Goal: Navigation & Orientation: Understand site structure

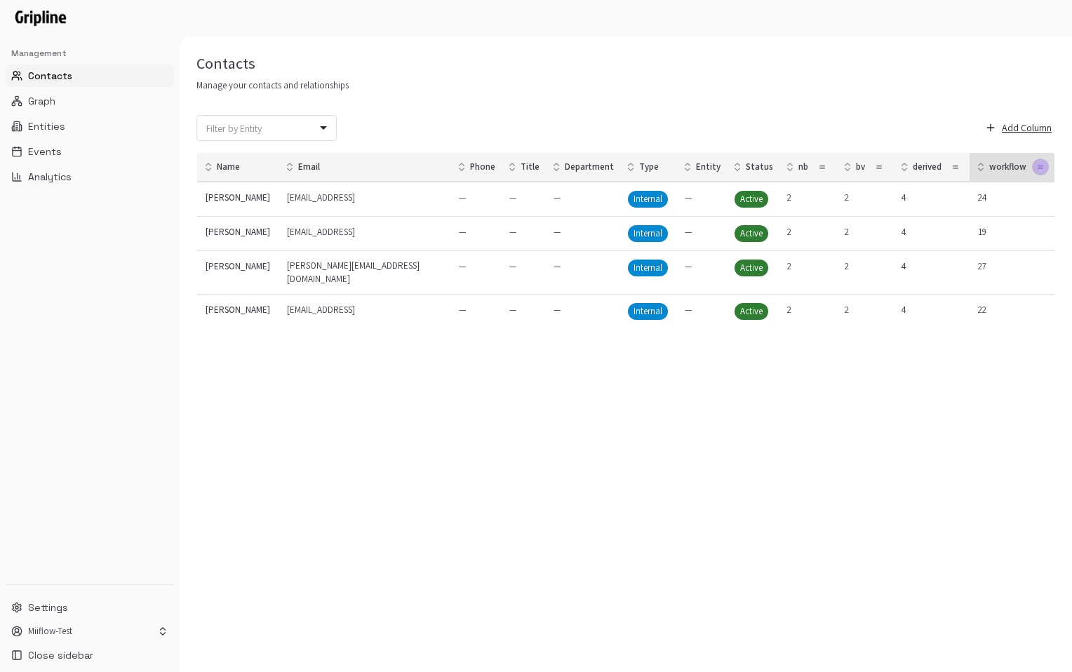
click at [1033, 172] on button "button" at bounding box center [1040, 167] width 17 height 17
click at [981, 234] on div "Delete Column" at bounding box center [999, 234] width 69 height 13
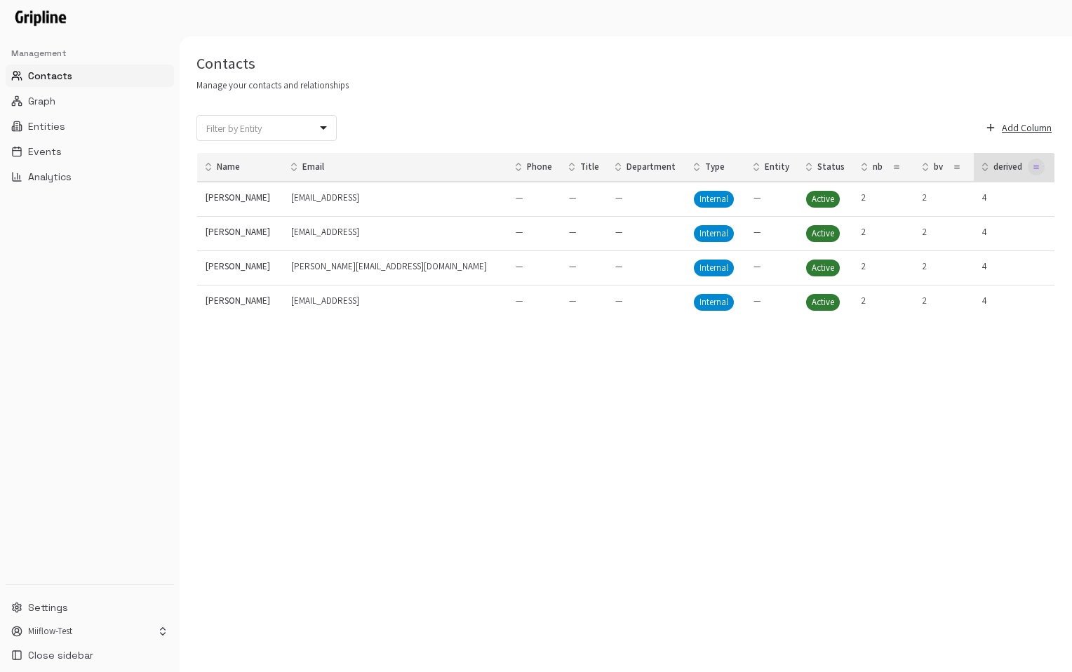
click at [1033, 167] on icon "button" at bounding box center [1036, 166] width 7 height 7
click at [959, 231] on div "Delete Column" at bounding box center [990, 234] width 69 height 13
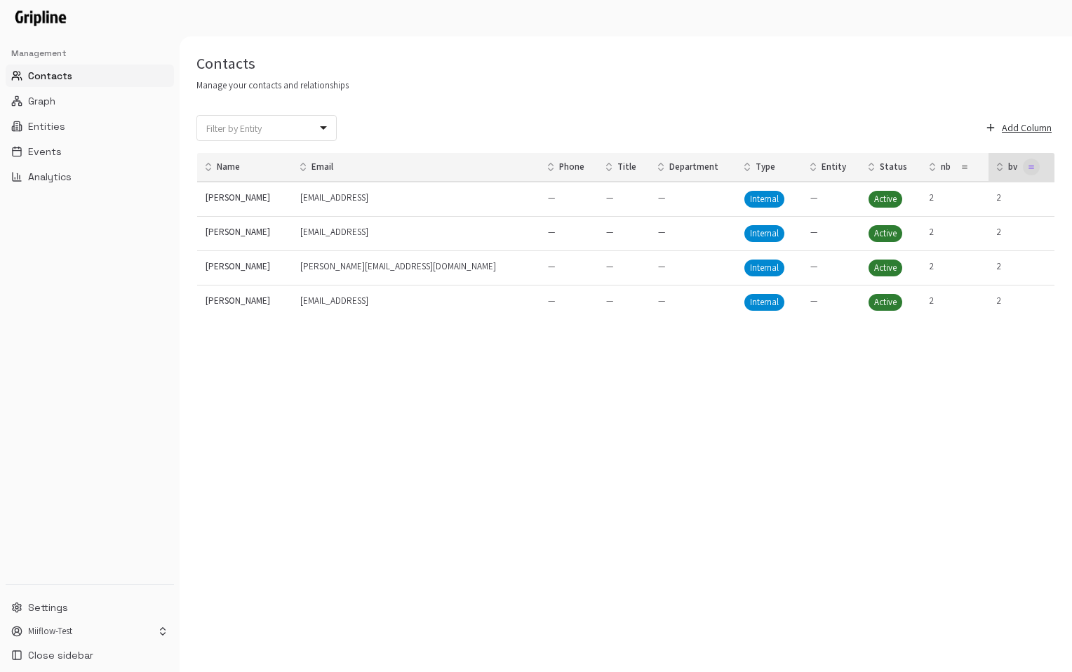
click at [1028, 168] on icon "button" at bounding box center [1031, 166] width 7 height 7
click at [965, 234] on div "Delete Column" at bounding box center [986, 234] width 69 height 13
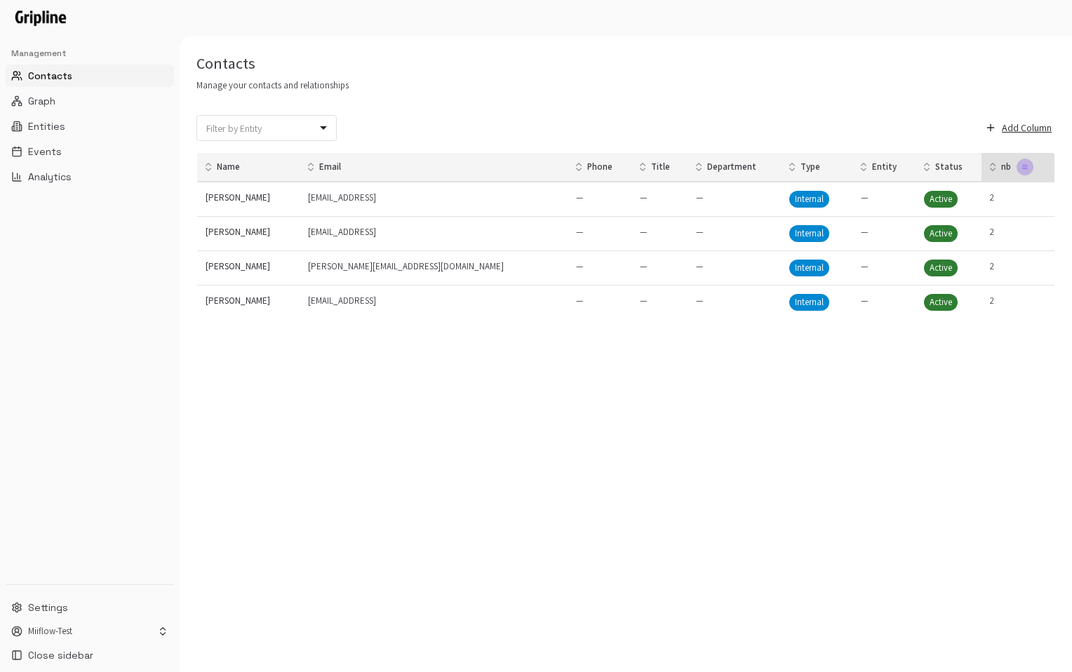
click at [1023, 167] on icon "button" at bounding box center [1025, 167] width 5 height 0
click at [966, 239] on div "Delete Column" at bounding box center [978, 234] width 69 height 13
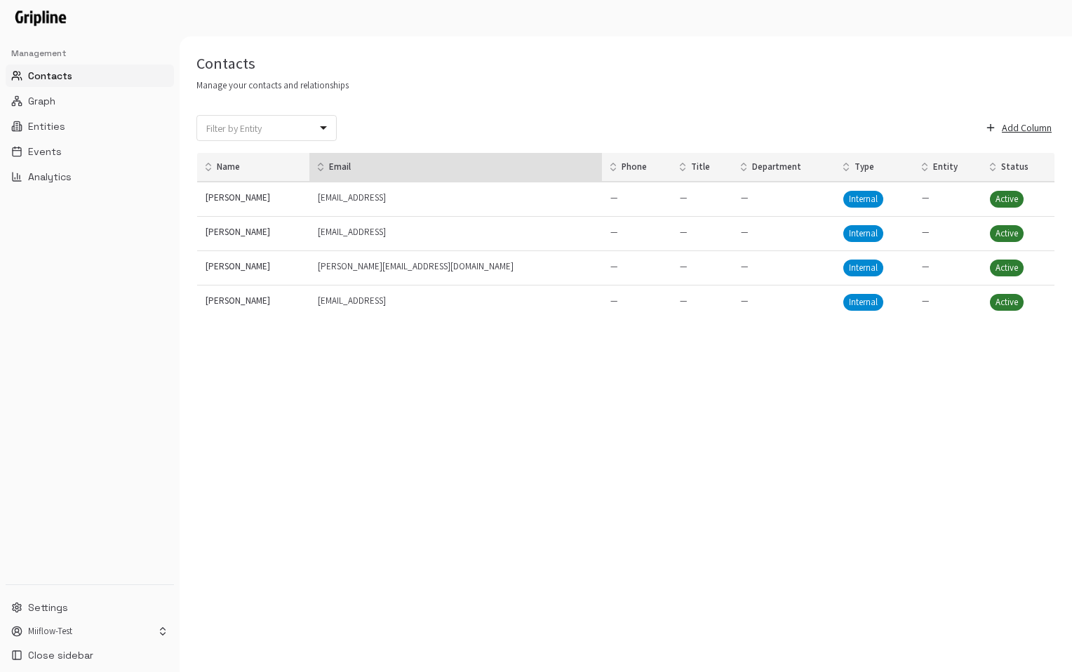
click at [424, 165] on div "Email" at bounding box center [455, 167] width 281 height 17
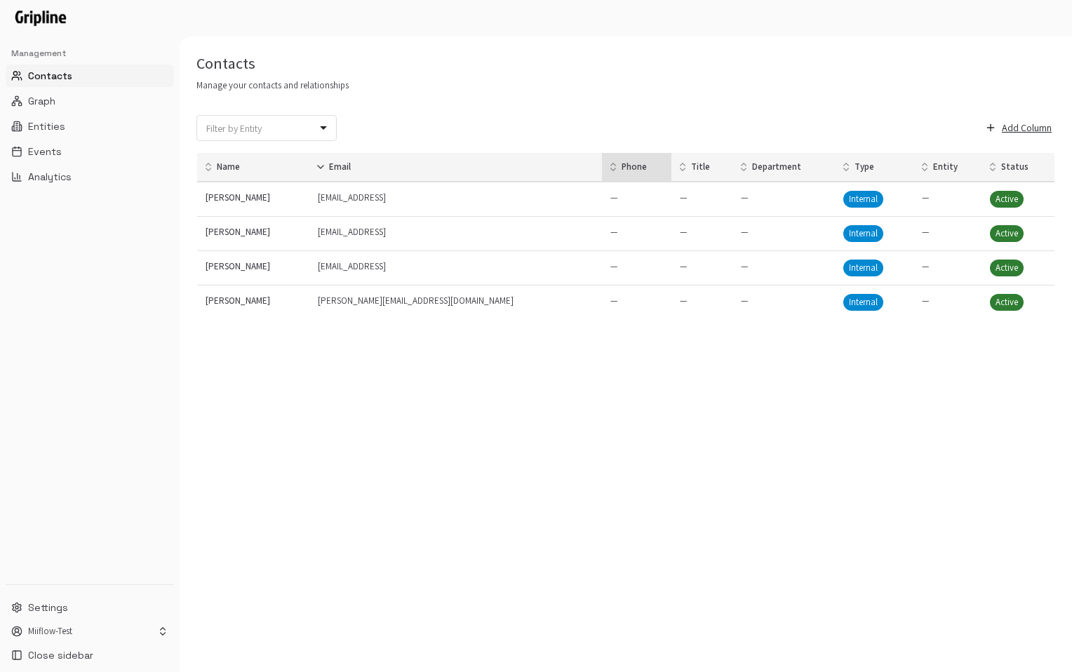
click at [608, 174] on div "Phone" at bounding box center [637, 167] width 58 height 17
click at [608, 173] on div "Phone" at bounding box center [637, 167] width 58 height 17
click at [622, 170] on p "Phone" at bounding box center [634, 167] width 25 height 13
click at [608, 168] on icon at bounding box center [613, 166] width 11 height 11
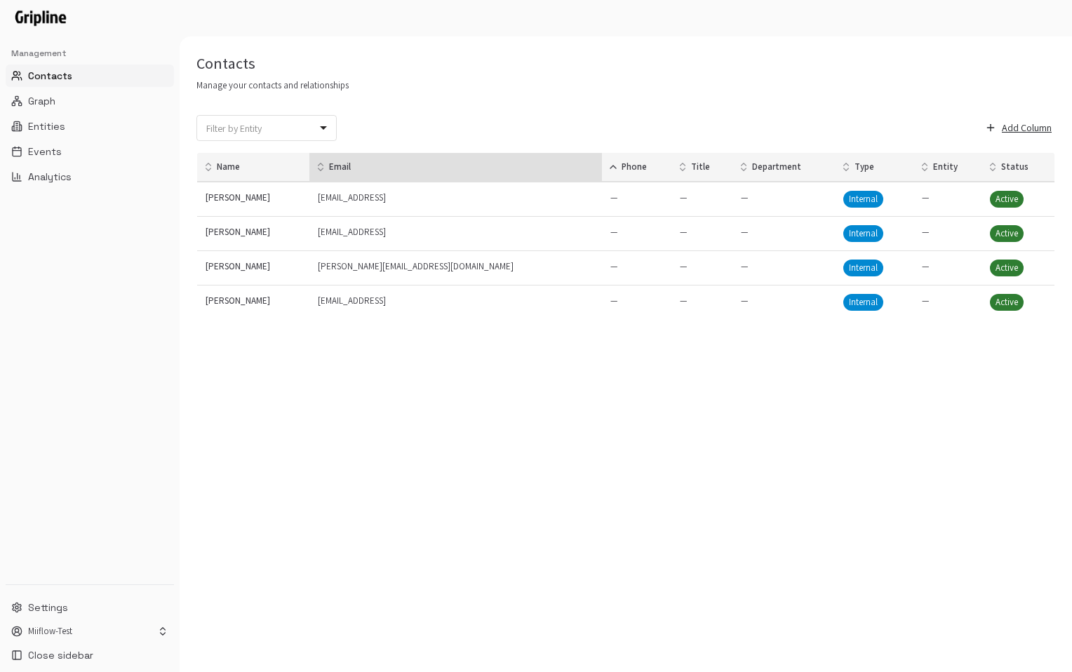
click at [351, 164] on p "Email" at bounding box center [340, 167] width 22 height 13
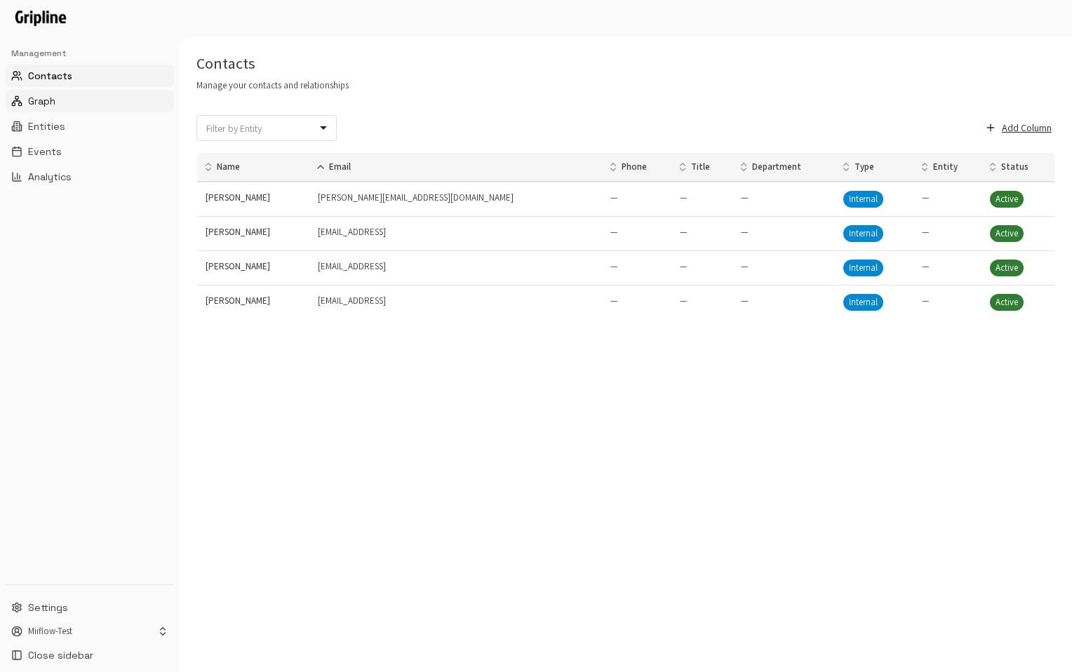
click at [84, 93] on button "Graph" at bounding box center [90, 101] width 168 height 22
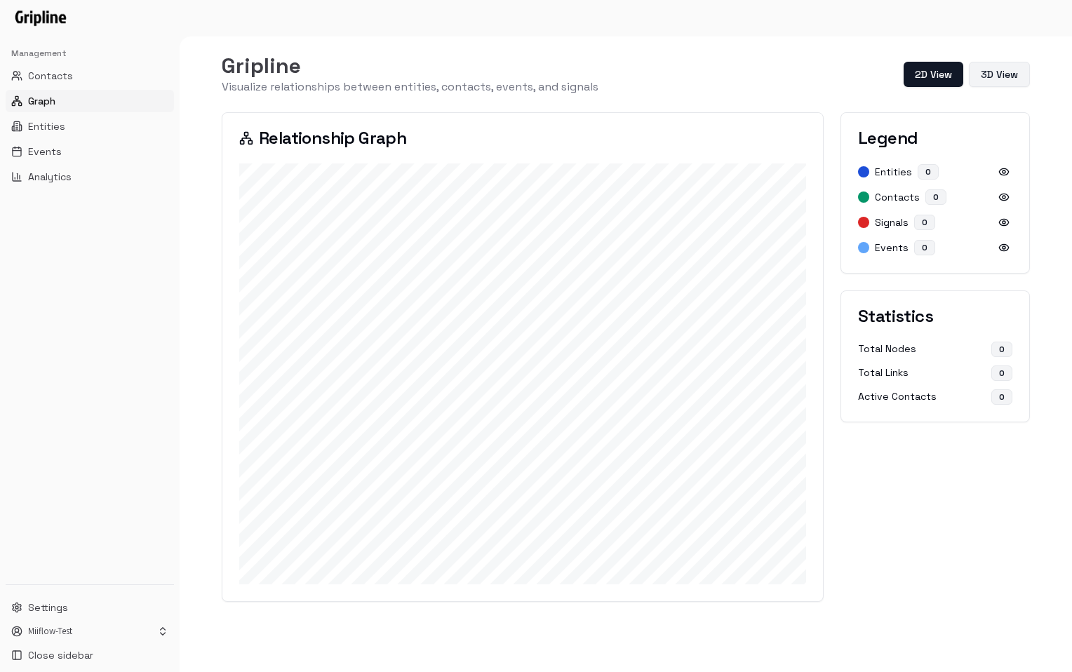
click at [991, 76] on button "3D View" at bounding box center [999, 74] width 61 height 25
click at [984, 76] on button "Reset Camera" at bounding box center [991, 73] width 77 height 22
click at [984, 80] on button "Reset Camera" at bounding box center [991, 73] width 77 height 22
click at [923, 75] on button "Auto Rotate" at bounding box center [911, 73] width 72 height 22
click at [914, 68] on button "Stop Rotation" at bounding box center [907, 73] width 79 height 22
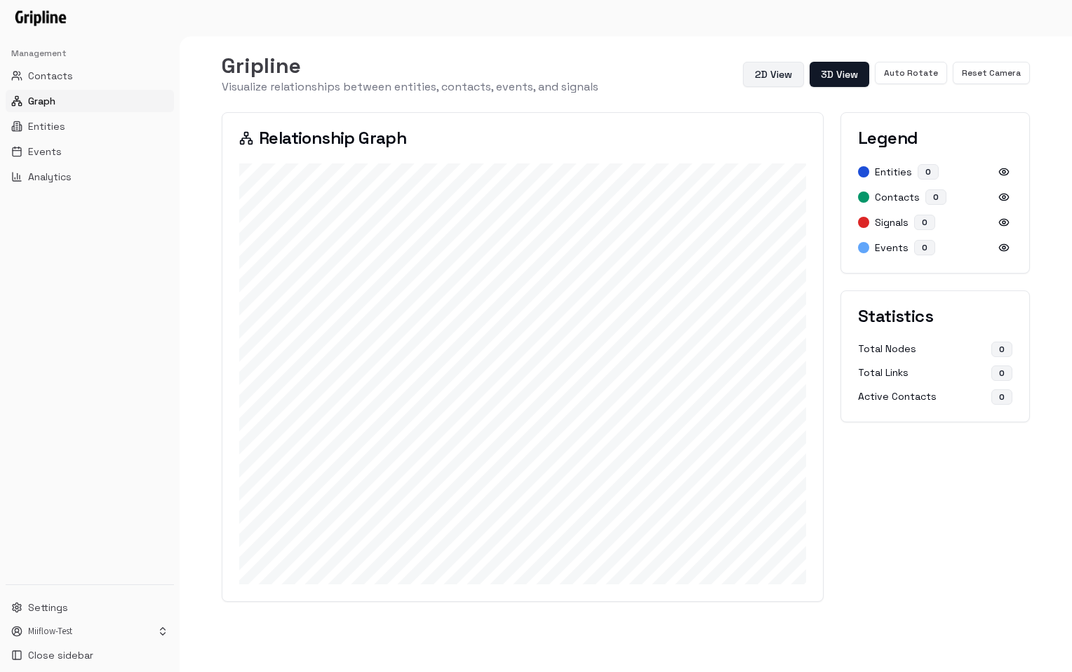
click at [793, 63] on button "2D View" at bounding box center [773, 74] width 61 height 25
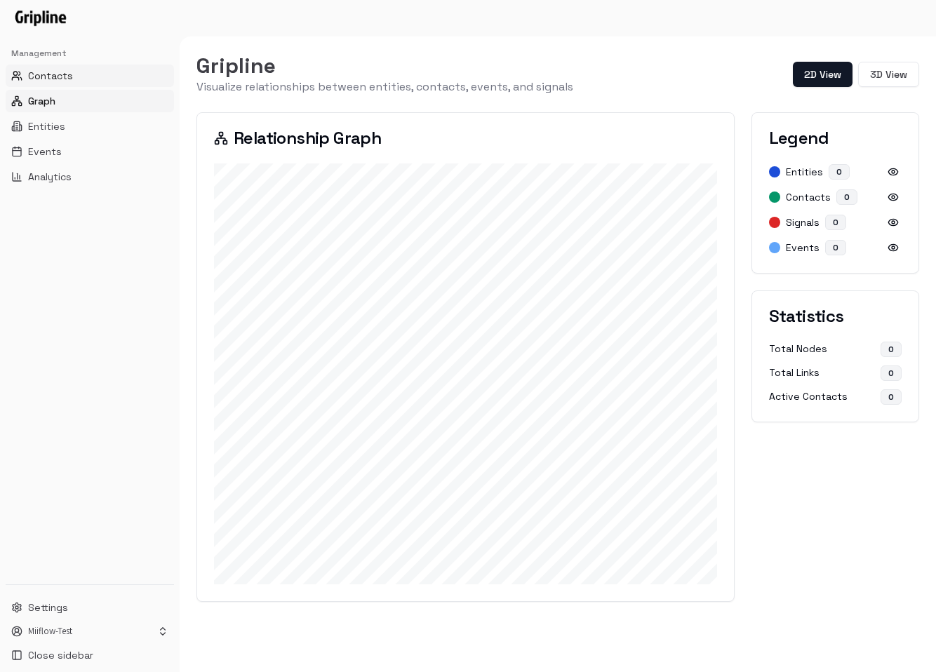
click at [58, 70] on span "Contacts" at bounding box center [50, 76] width 45 height 14
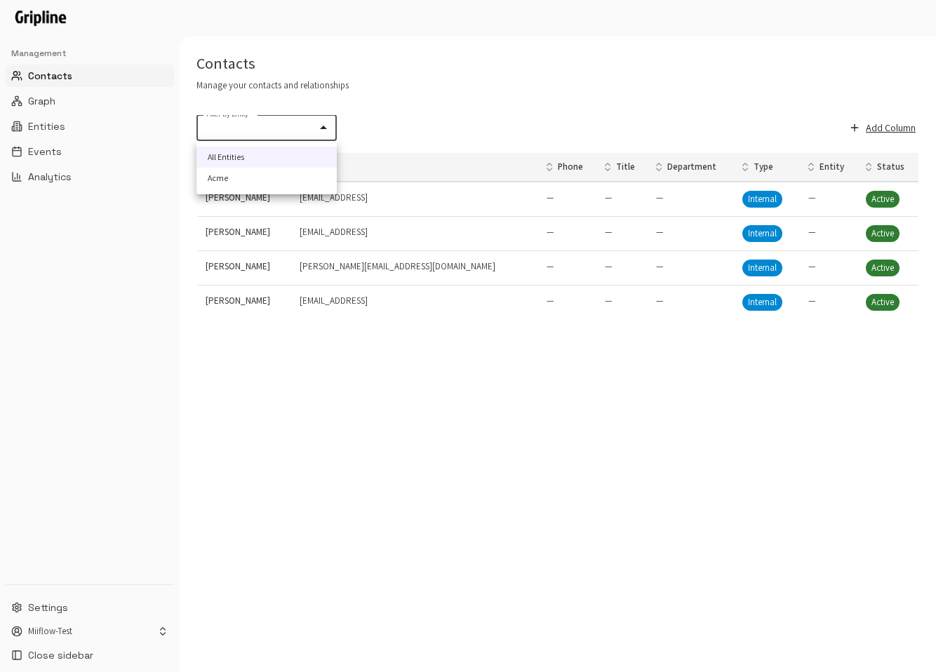
click at [319, 125] on body "Management Contacts Graph Entities Events Analytics Settings Miiflow-Test Close…" at bounding box center [468, 336] width 936 height 672
click at [282, 181] on li "Acme" at bounding box center [266, 178] width 140 height 21
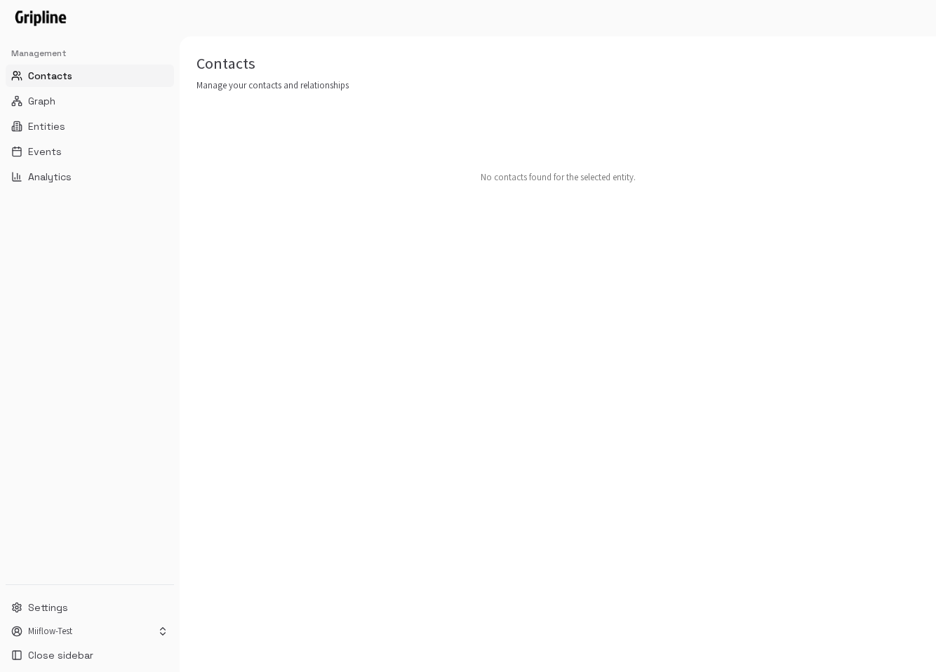
click at [117, 76] on button "Contacts" at bounding box center [90, 76] width 168 height 22
click at [81, 98] on button "Graph" at bounding box center [90, 101] width 168 height 22
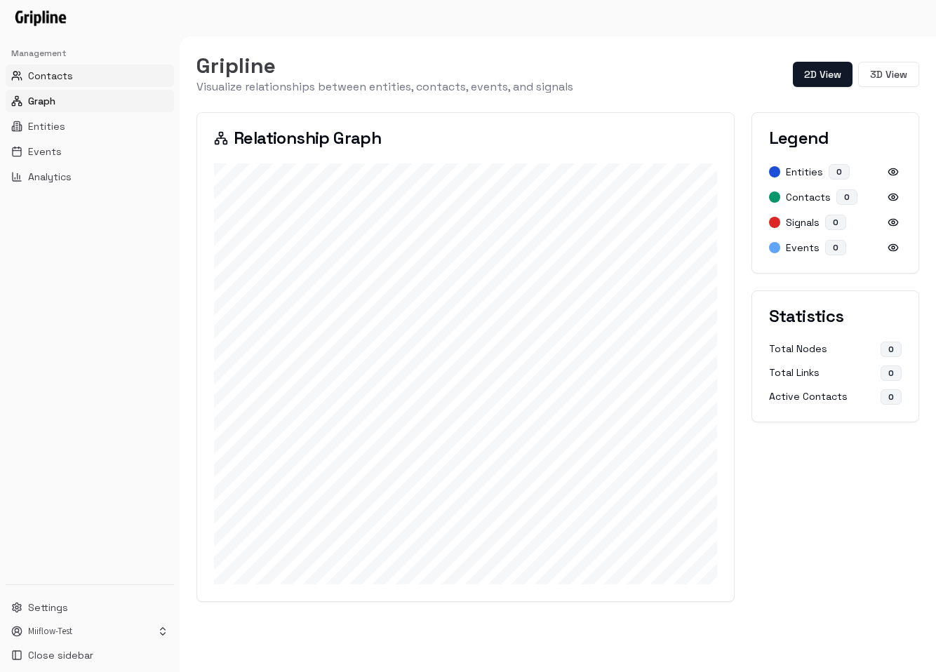
click at [93, 81] on button "Contacts" at bounding box center [90, 76] width 168 height 22
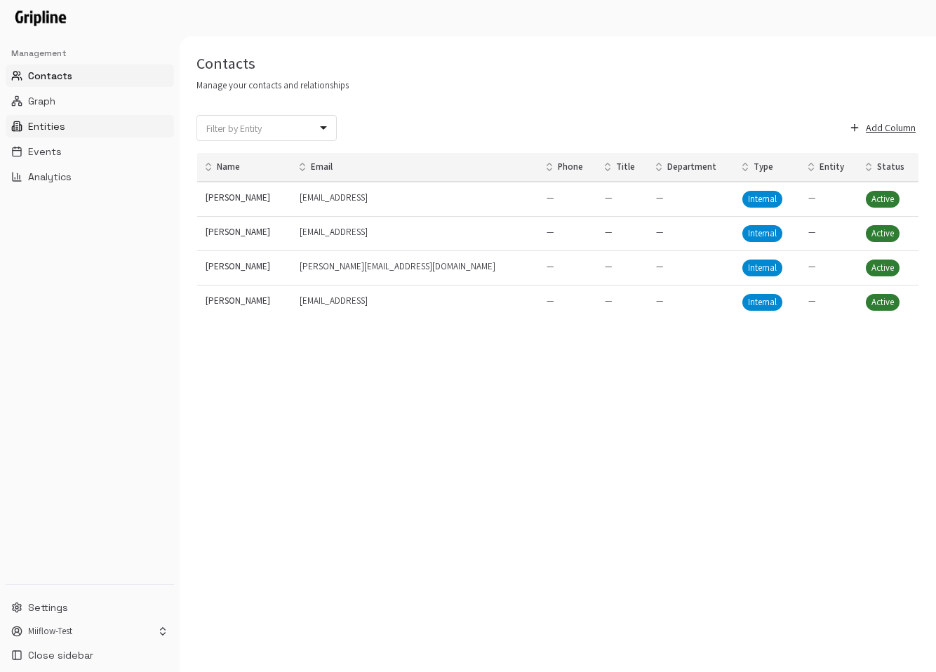
click at [72, 116] on button "Entities" at bounding box center [90, 126] width 168 height 22
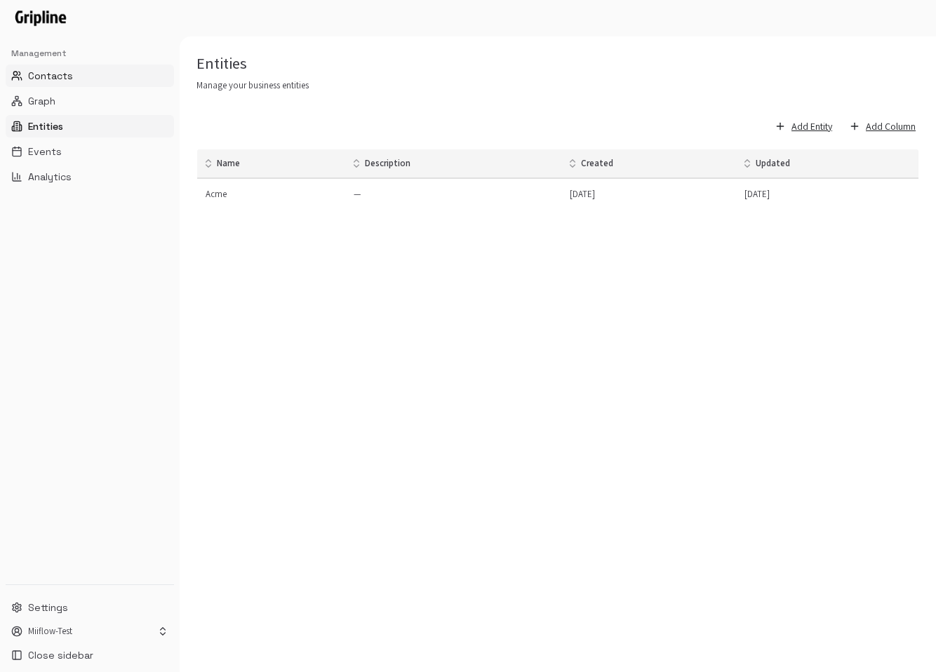
click at [88, 74] on button "Contacts" at bounding box center [90, 76] width 168 height 22
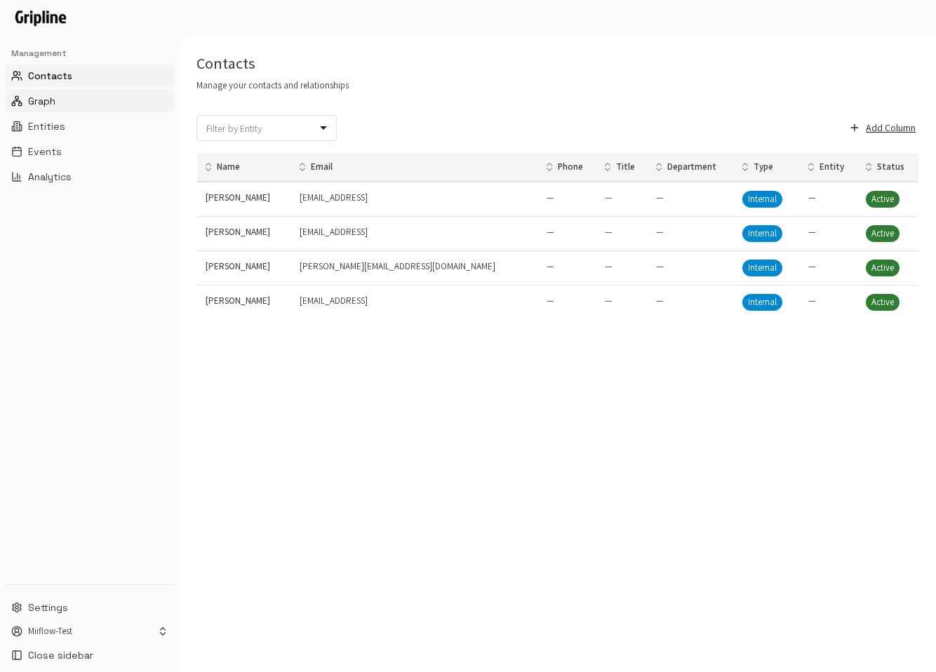
click at [79, 98] on button "Graph" at bounding box center [90, 101] width 168 height 22
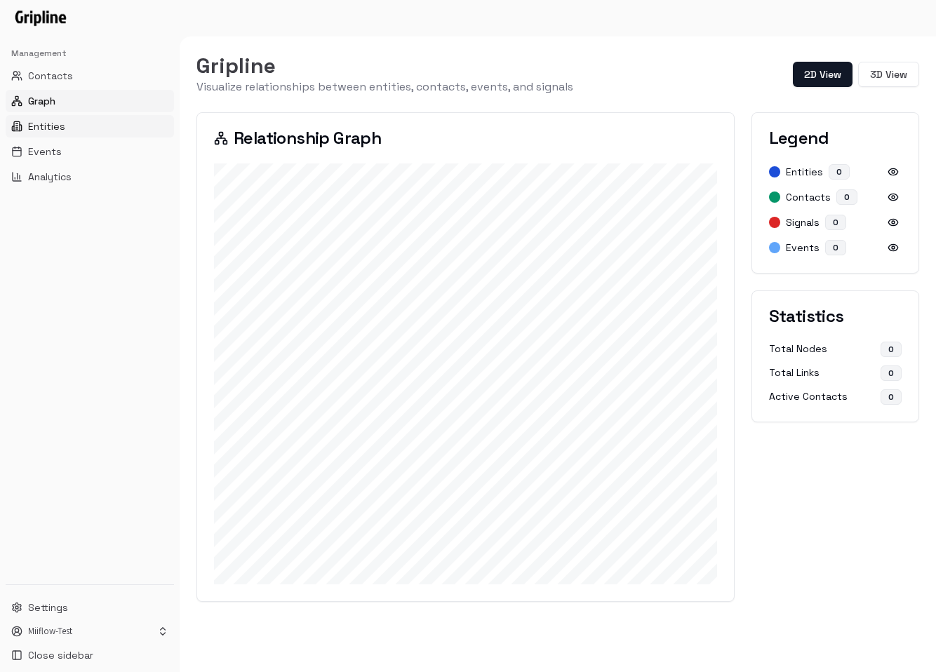
click at [61, 129] on span "Entities" at bounding box center [46, 126] width 37 height 14
